Goal: Check status: Check status

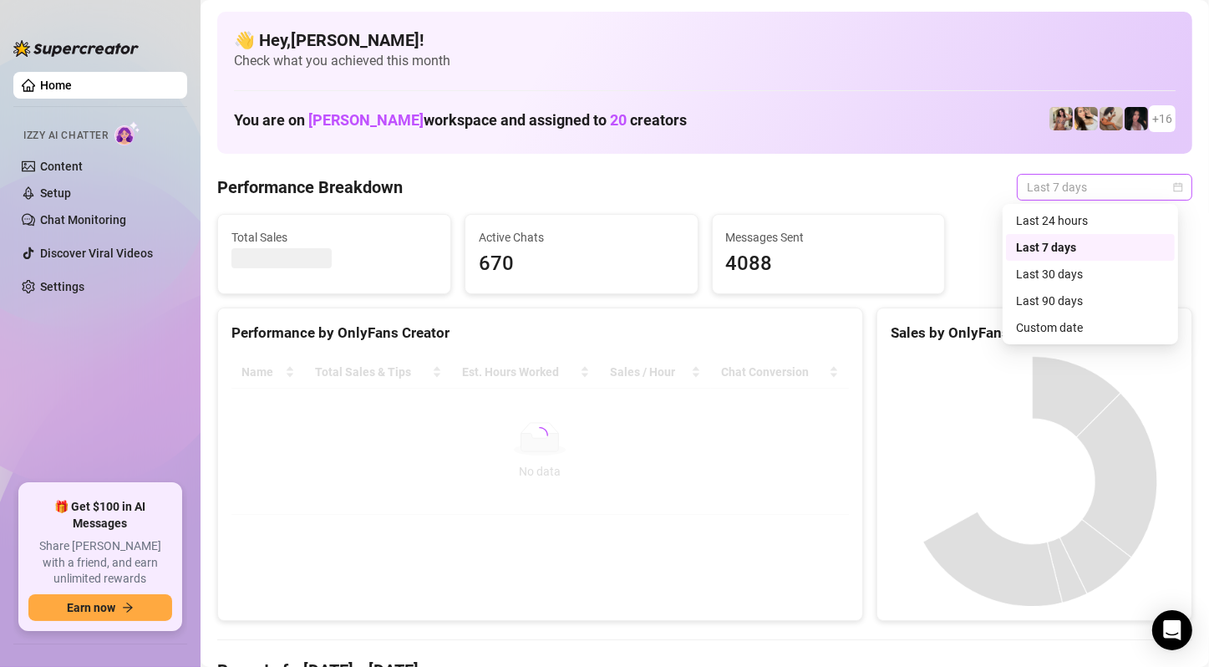
click at [1075, 188] on span "Last 7 days" at bounding box center [1104, 187] width 155 height 25
click at [1071, 217] on div "Last 24 hours" at bounding box center [1090, 220] width 149 height 18
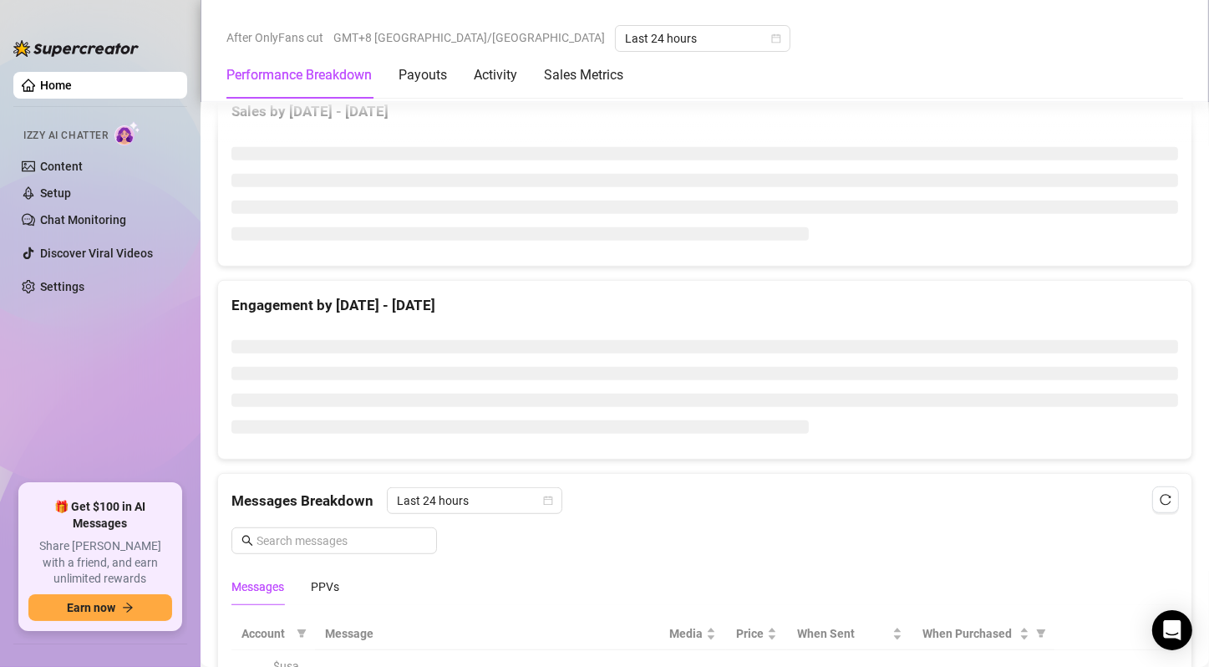
scroll to position [1268, 0]
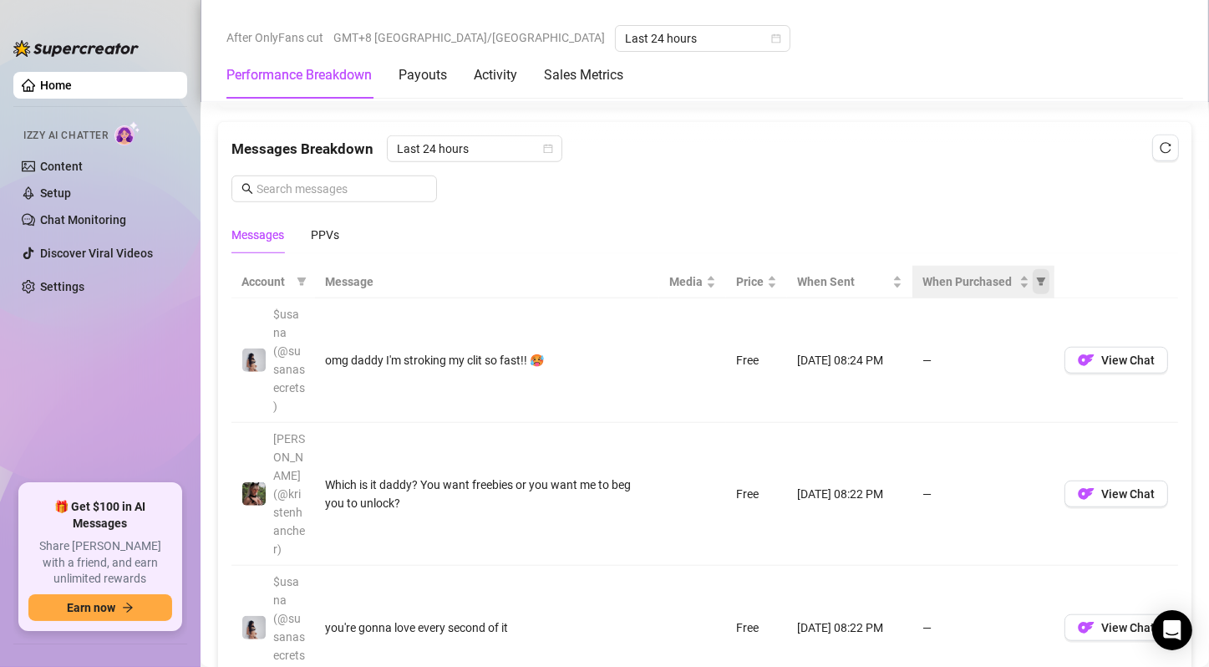
click at [1037, 278] on icon "filter" at bounding box center [1041, 282] width 9 height 8
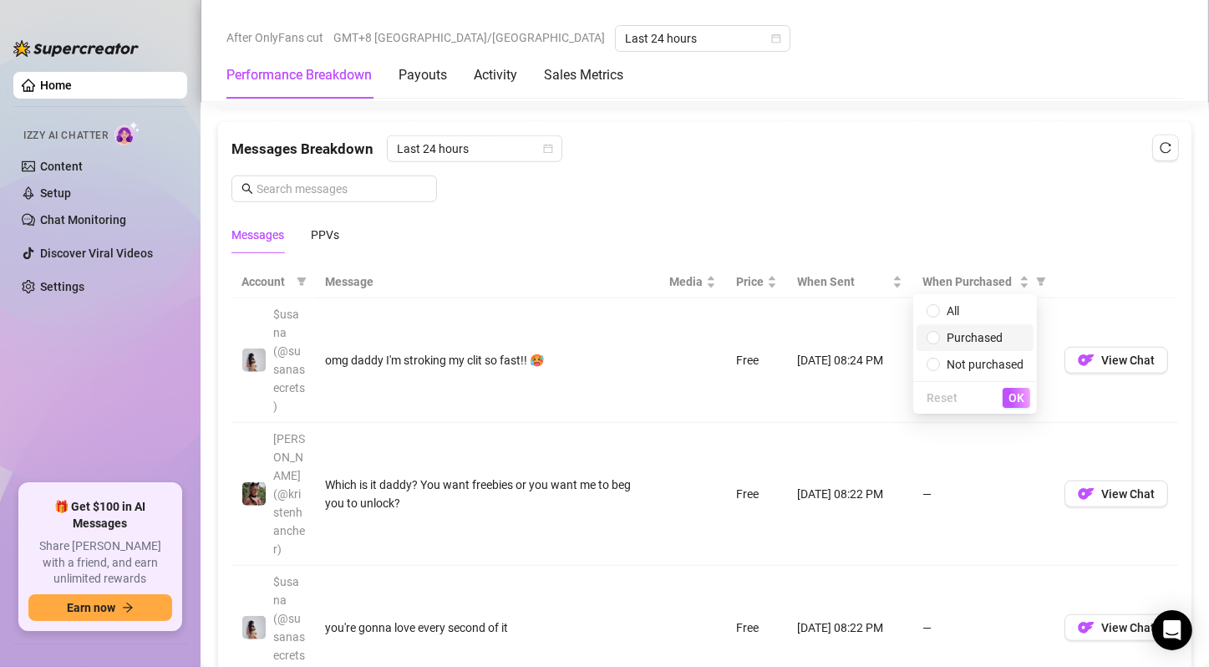
click at [1005, 339] on span "Purchased" at bounding box center [975, 337] width 97 height 18
radio input "true"
click at [1018, 411] on div "Reset OK" at bounding box center [975, 397] width 124 height 33
click at [1018, 401] on span "OK" at bounding box center [1017, 397] width 16 height 13
